Goal: Information Seeking & Learning: Learn about a topic

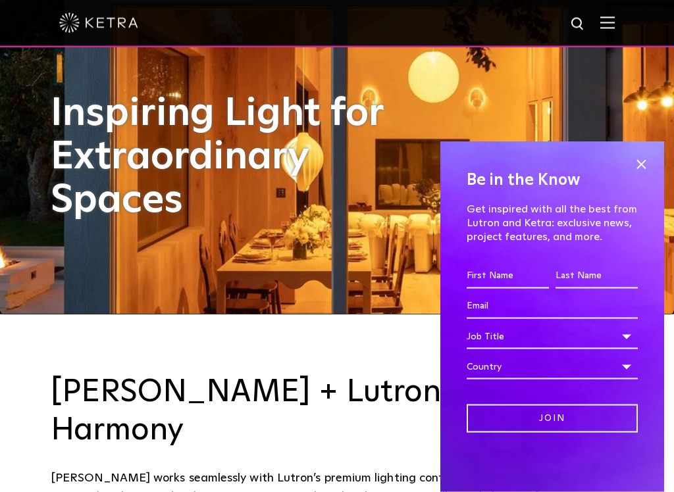
scroll to position [186, 0]
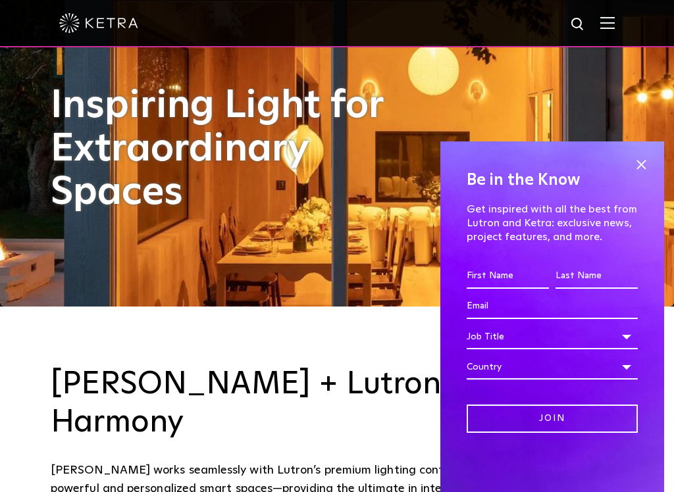
click at [638, 170] on span at bounding box center [641, 165] width 20 height 20
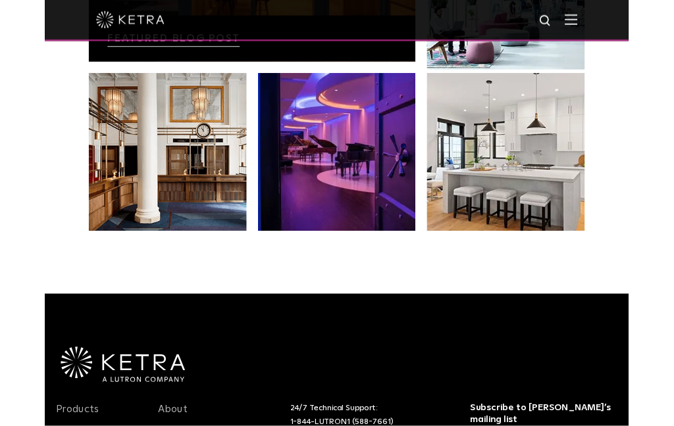
scroll to position [2519, 0]
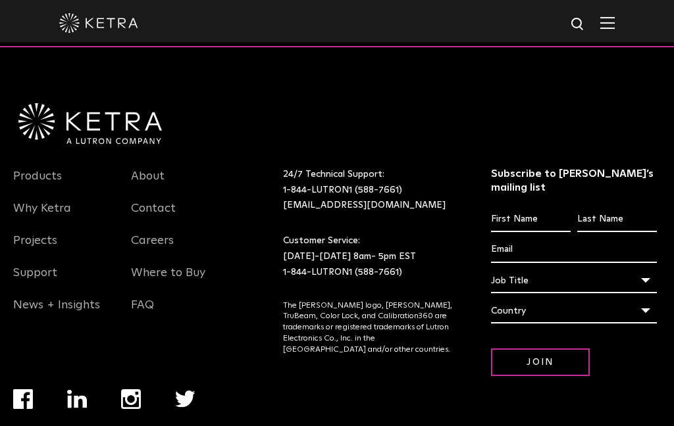
click at [32, 169] on link "Products" at bounding box center [37, 184] width 49 height 30
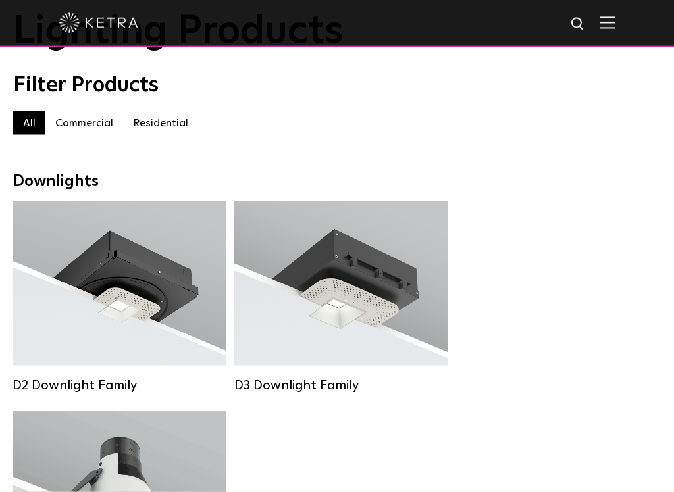
scroll to position [94, 0]
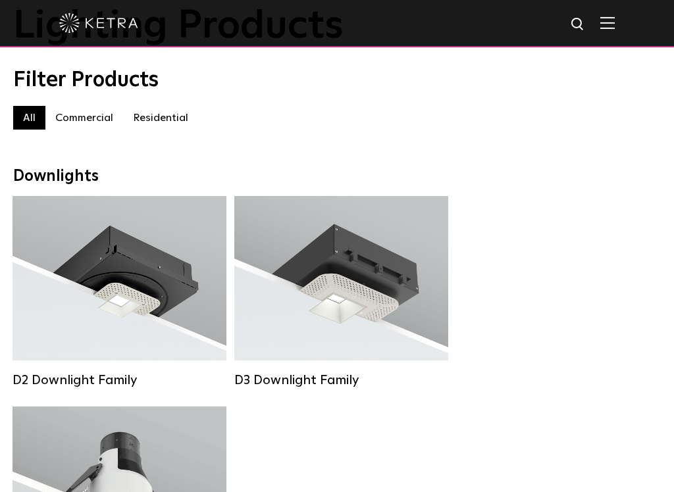
click at [161, 121] on label "Residential" at bounding box center [160, 118] width 75 height 24
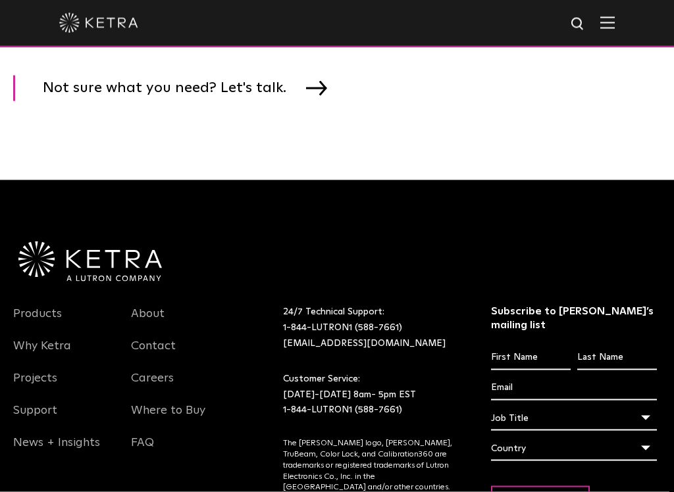
scroll to position [2457, 0]
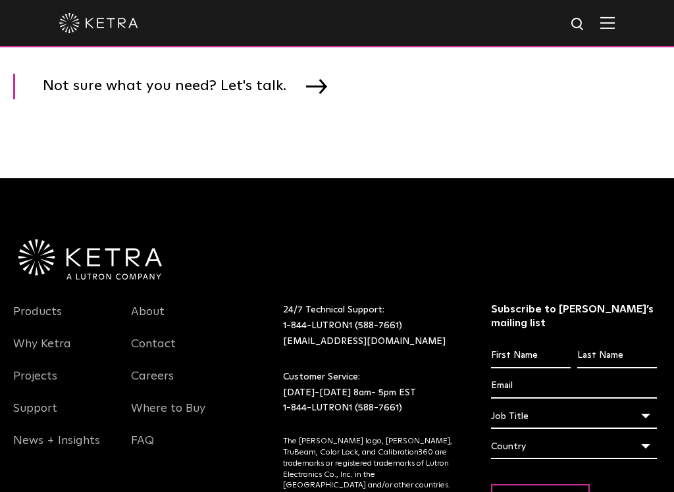
click at [32, 316] on link "Products" at bounding box center [37, 320] width 49 height 30
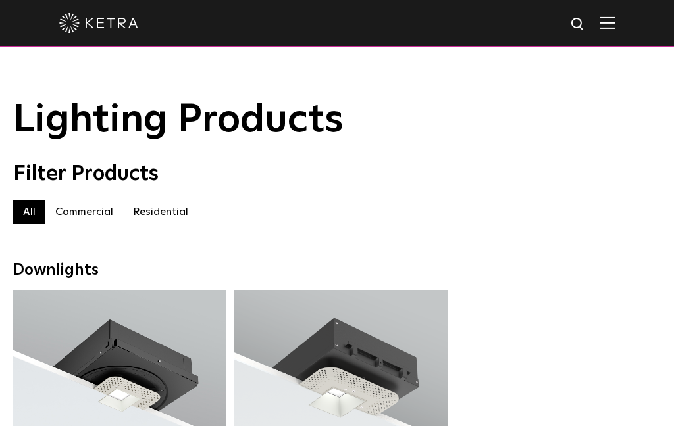
click at [159, 207] on label "Residential" at bounding box center [160, 212] width 75 height 24
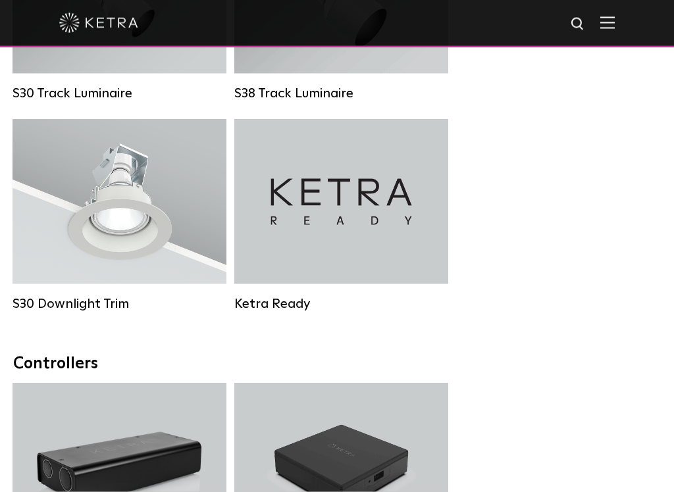
scroll to position [1597, 0]
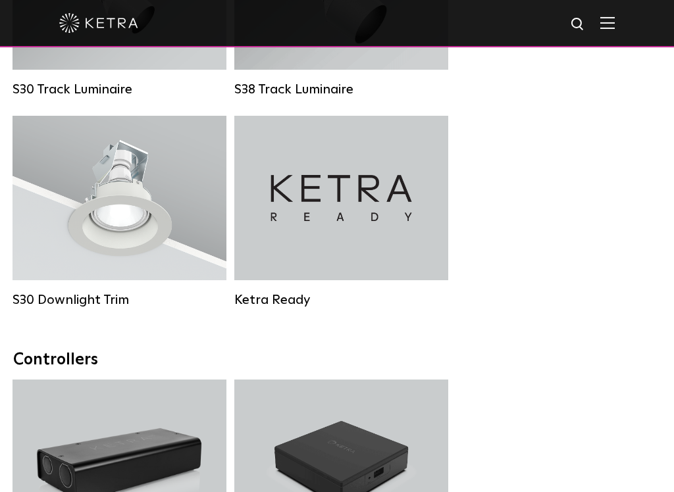
click at [66, 198] on h4 "S30 Downlight Trim" at bounding box center [119, 198] width 140 height 25
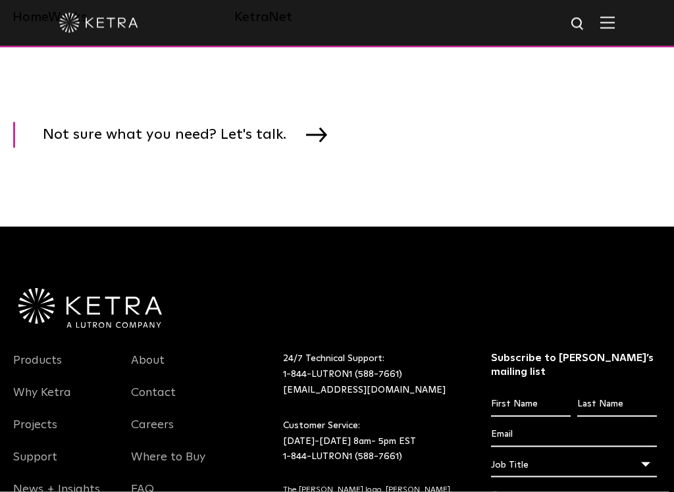
scroll to position [2409, 0]
click at [36, 368] on link "Products" at bounding box center [37, 368] width 49 height 30
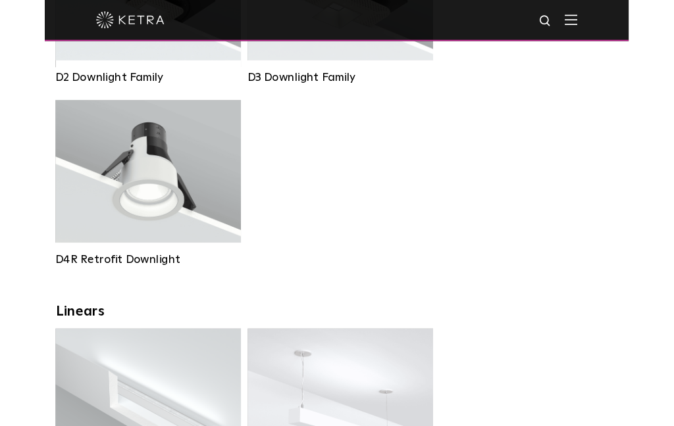
scroll to position [422, 0]
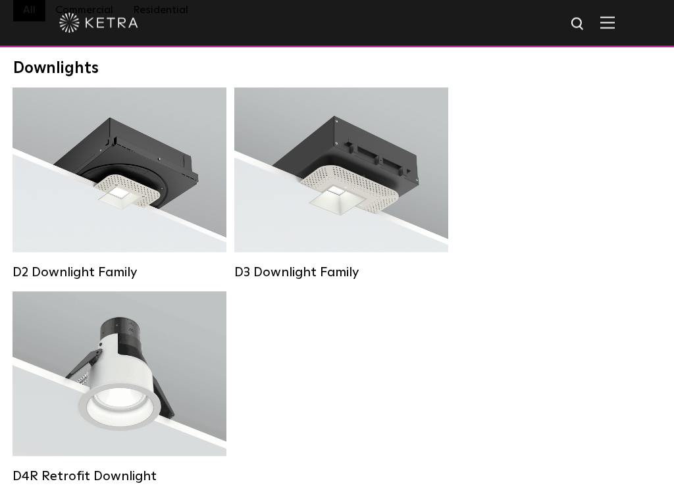
scroll to position [206, 0]
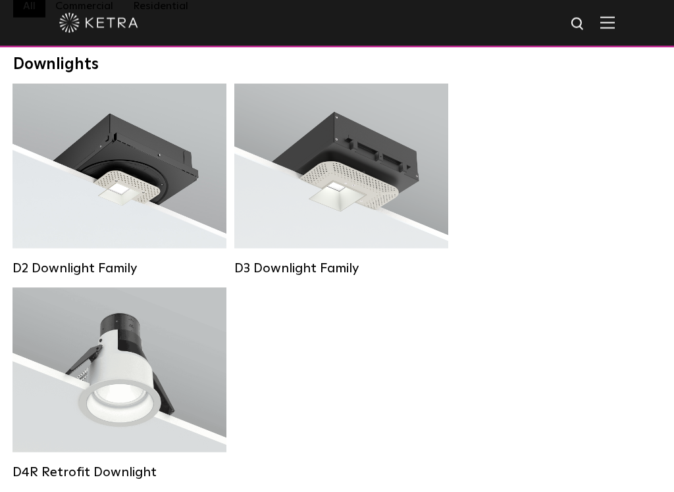
click at [36, 191] on div "Lumen Output: 1200 Colors: White / Black / Gloss Black / Silver / Bronze / Silv…" at bounding box center [119, 170] width 174 height 133
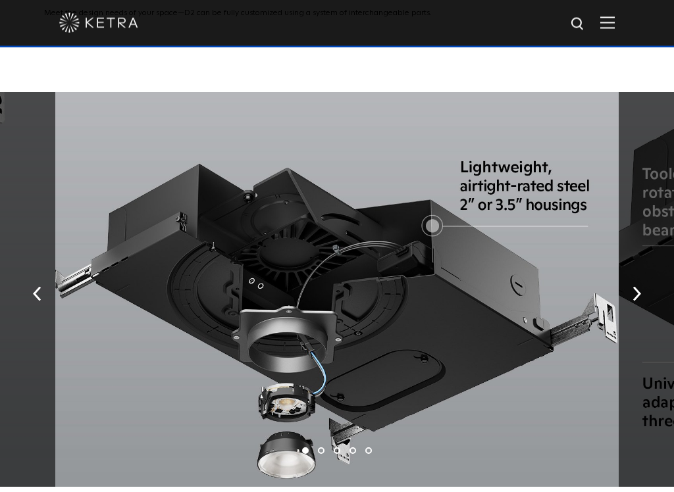
scroll to position [2049, 0]
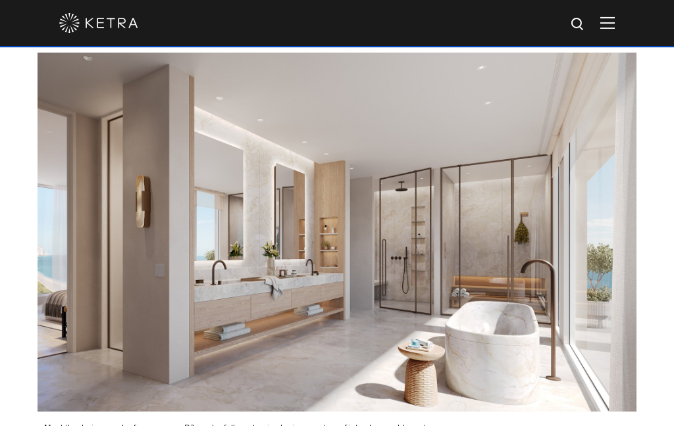
scroll to position [1382, 0]
